Goal: Task Accomplishment & Management: Manage account settings

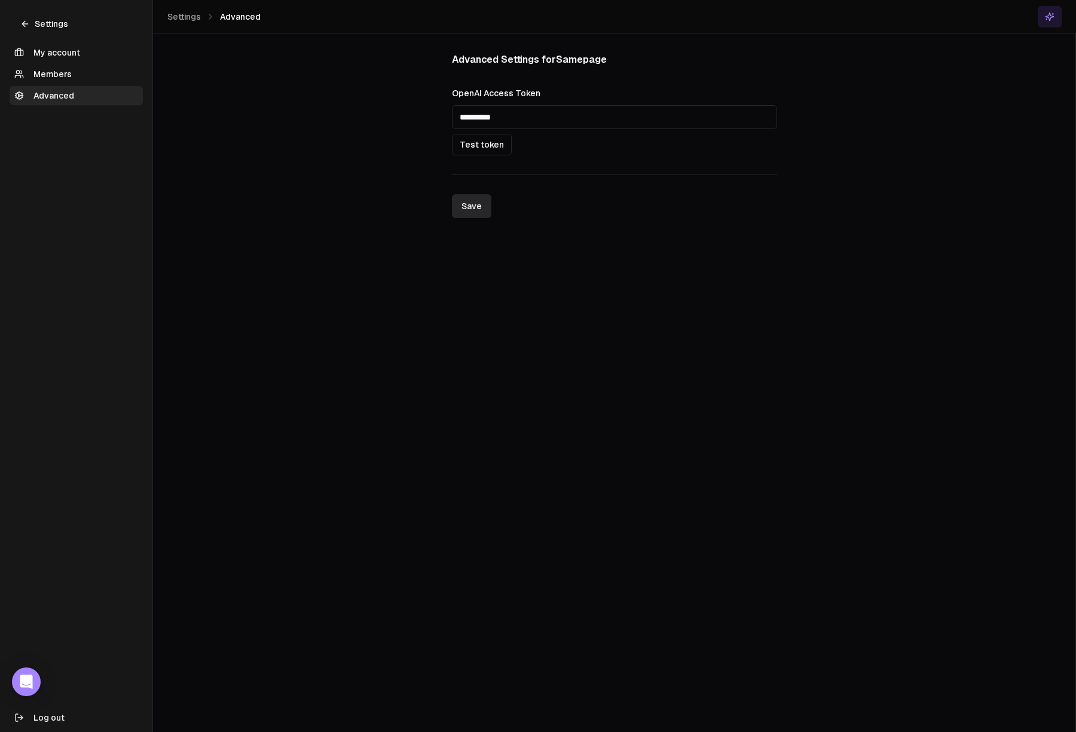
click at [28, 19] on icon at bounding box center [25, 24] width 10 height 10
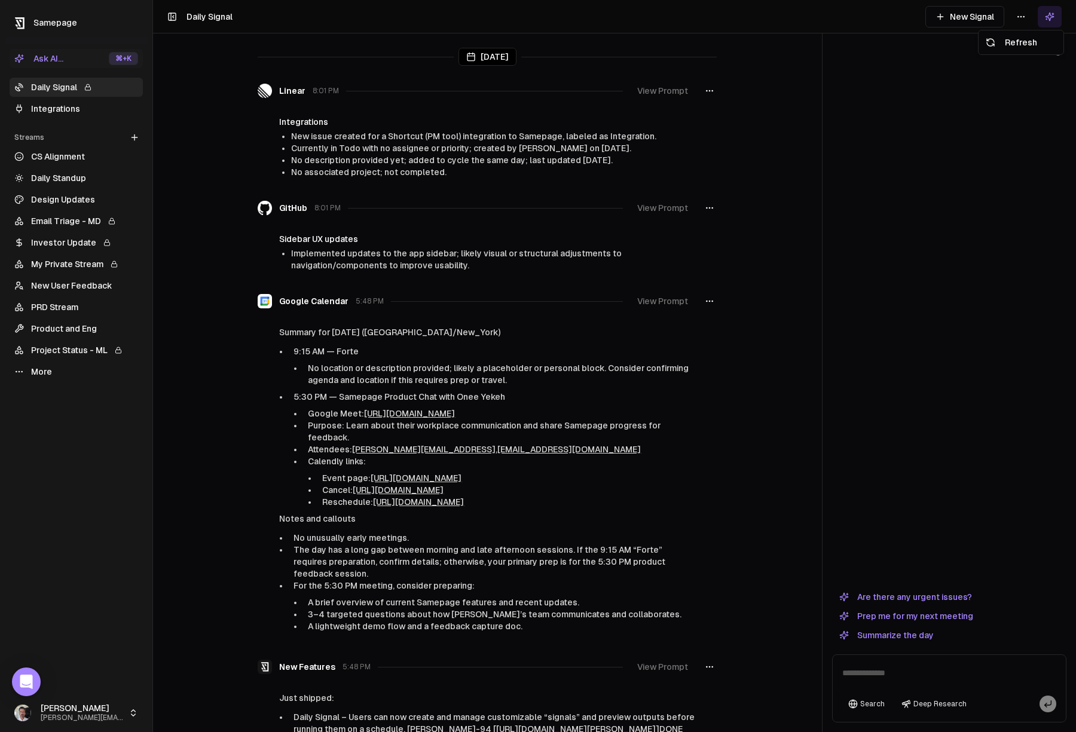
click at [1022, 17] on html "Samepage Ask AI... ⌘ +K Daily Signal Integrations Streams Create Stream CS Alig…" at bounding box center [538, 366] width 1076 height 732
drag, startPoint x: 1015, startPoint y: 42, endPoint x: 890, endPoint y: 49, distance: 125.1
click at [898, 48] on html "Samepage Ask AI... ⌘ +K Daily Signal Integrations Streams Create Stream CS Alig…" at bounding box center [538, 366] width 1076 height 732
drag, startPoint x: 857, startPoint y: 51, endPoint x: 756, endPoint y: 54, distance: 101.1
click at [825, 51] on html "Samepage Ask AI... ⌘ +K Daily Signal Integrations Streams Create Stream CS Alig…" at bounding box center [538, 366] width 1076 height 732
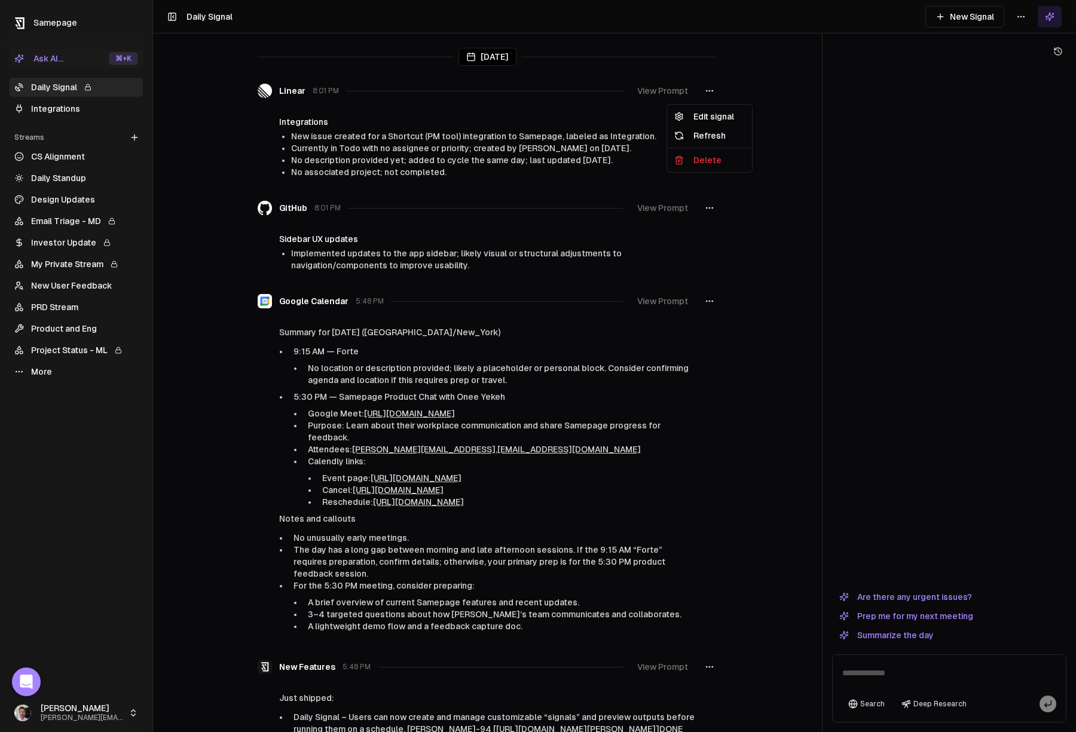
click at [714, 91] on icon "button" at bounding box center [710, 91] width 10 height 10
click at [719, 115] on div "Edit signal" at bounding box center [710, 116] width 80 height 19
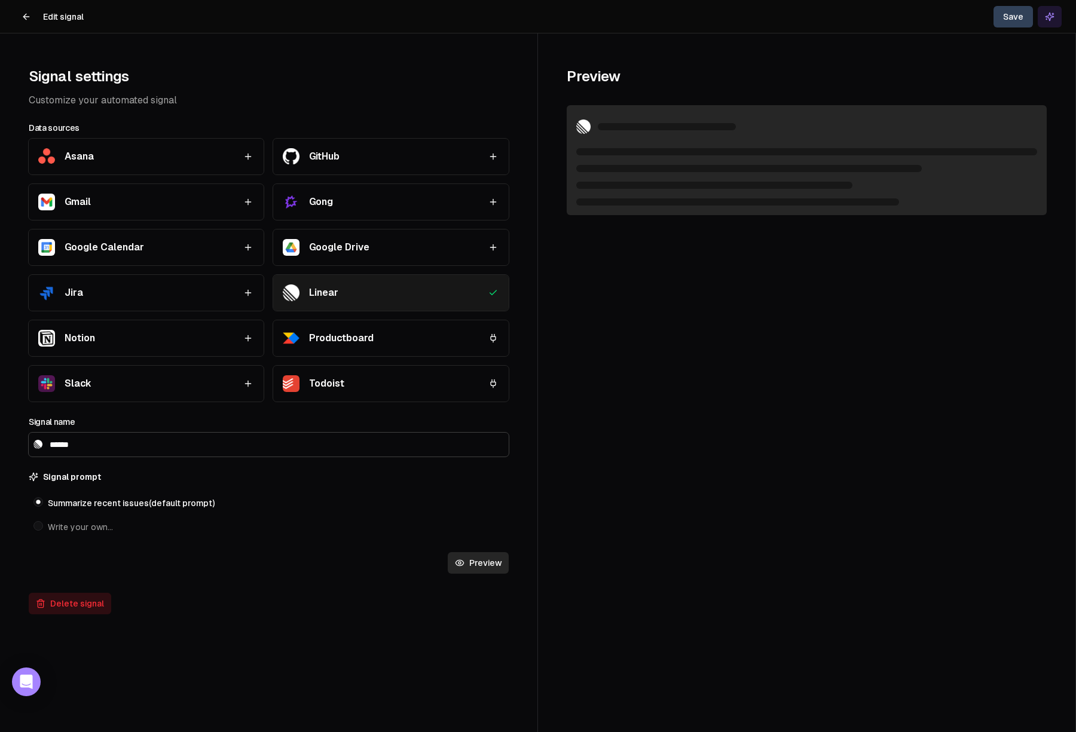
click at [27, 19] on icon at bounding box center [27, 17] width 10 height 10
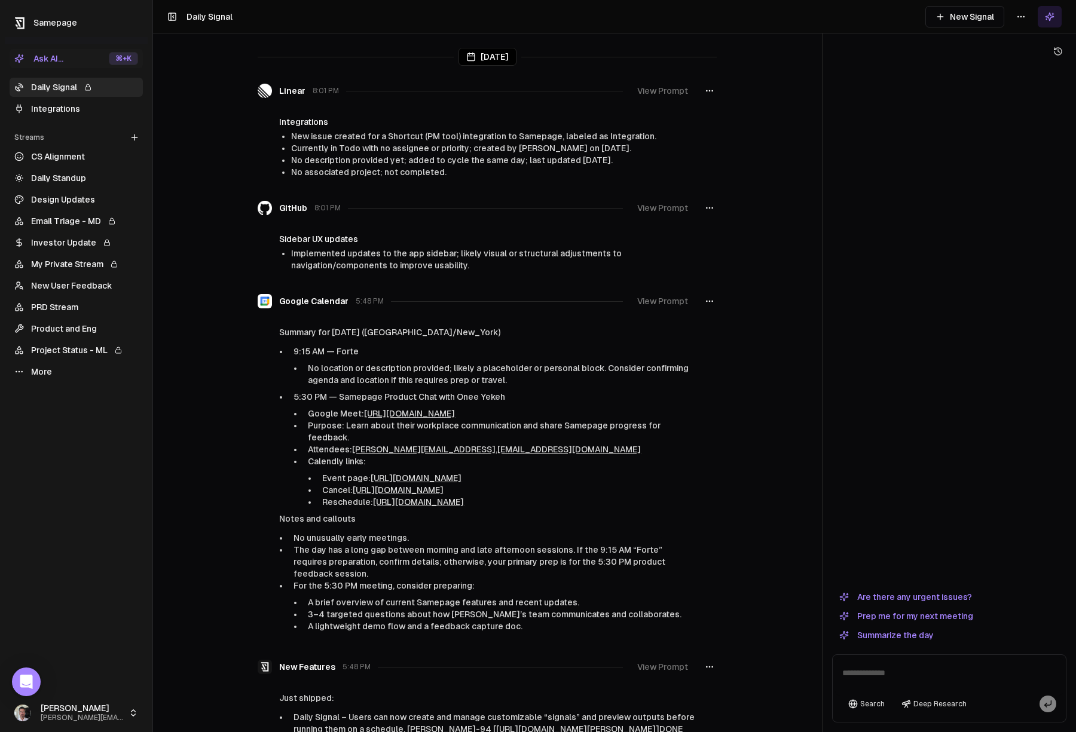
click at [50, 111] on link "Integrations" at bounding box center [76, 108] width 133 height 19
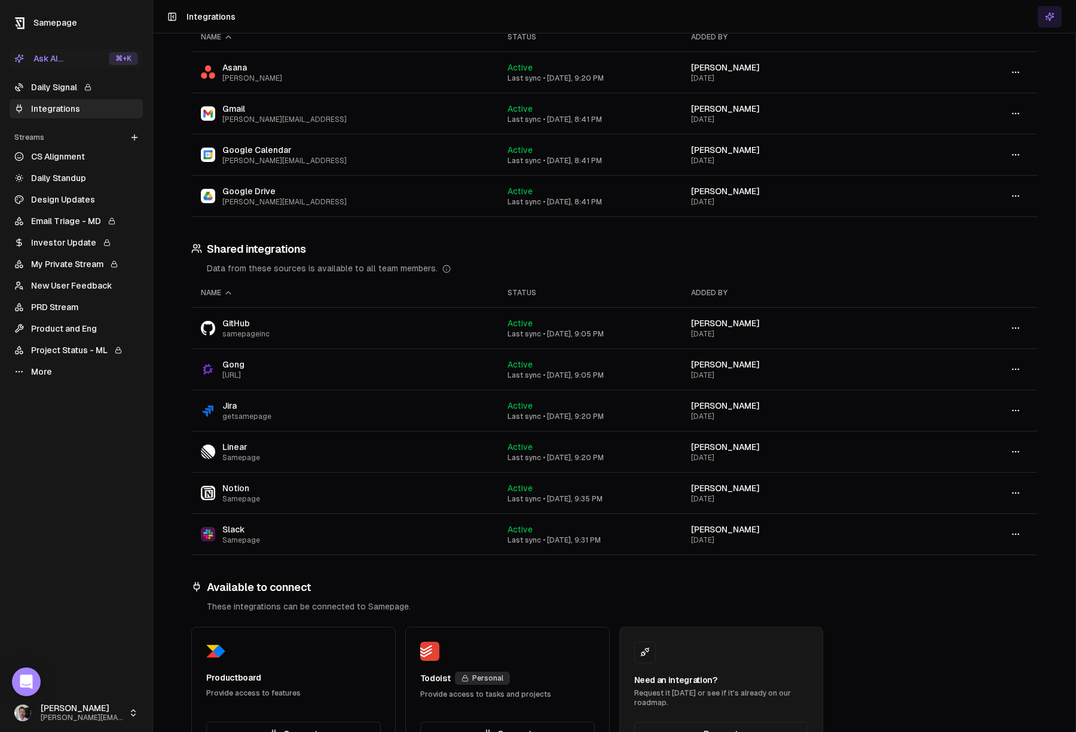
scroll to position [126, 0]
